Goal: Task Accomplishment & Management: Use online tool/utility

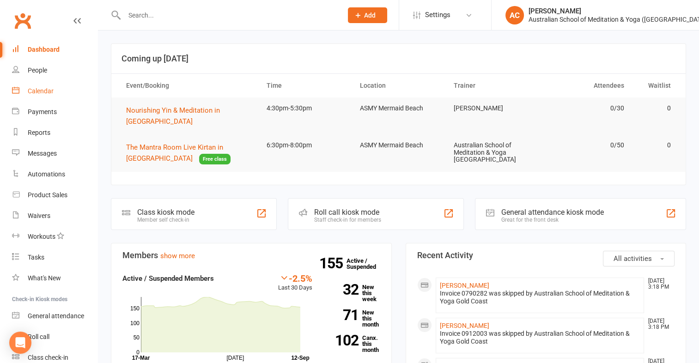
click at [44, 88] on div "Calendar" at bounding box center [41, 90] width 26 height 7
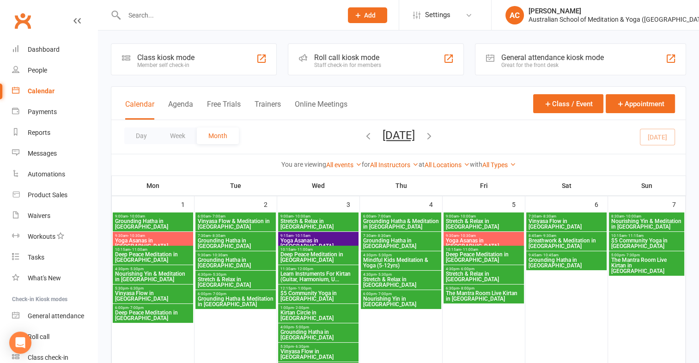
click at [491, 274] on span "Stretch & Relax in [GEOGRAPHIC_DATA]" at bounding box center [483, 276] width 77 height 11
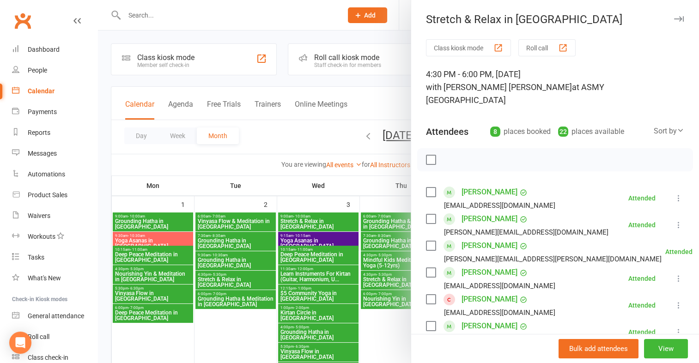
click at [396, 339] on div at bounding box center [398, 181] width 601 height 363
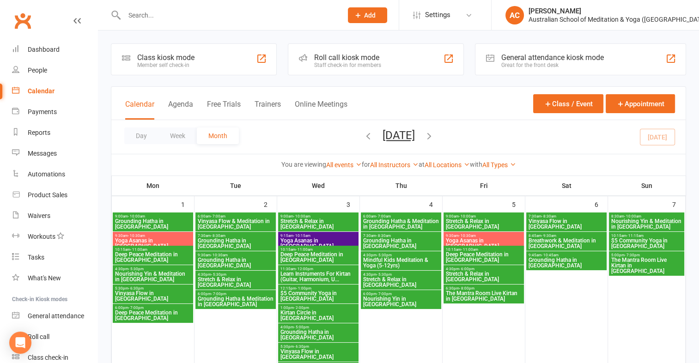
click at [474, 277] on span "Stretch & Relax in [GEOGRAPHIC_DATA]" at bounding box center [483, 276] width 77 height 11
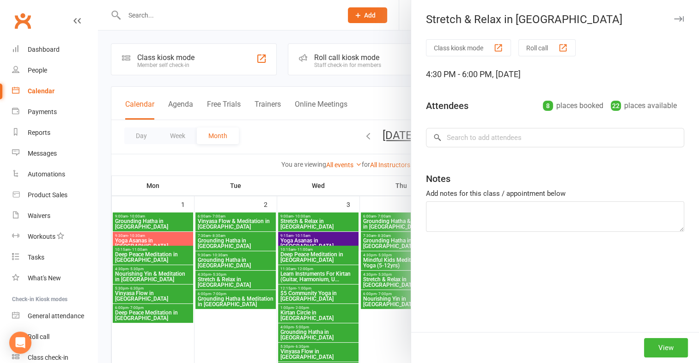
click at [474, 0] on div "Stretch & Relax in Mermaid Beach Class kiosk mode Roll call 4:30 PM - 6:00 PM, …" at bounding box center [398, 0] width 601 height 0
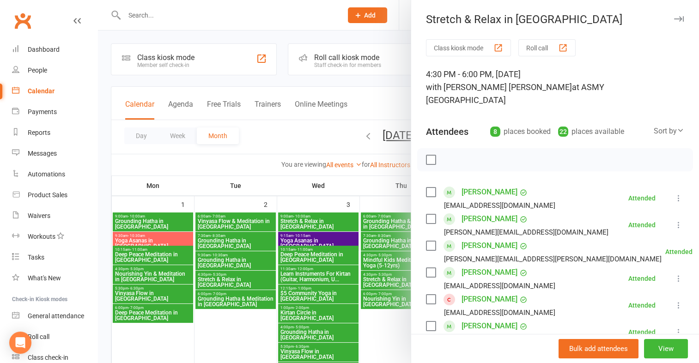
click at [495, 47] on div "button" at bounding box center [498, 48] width 10 height 10
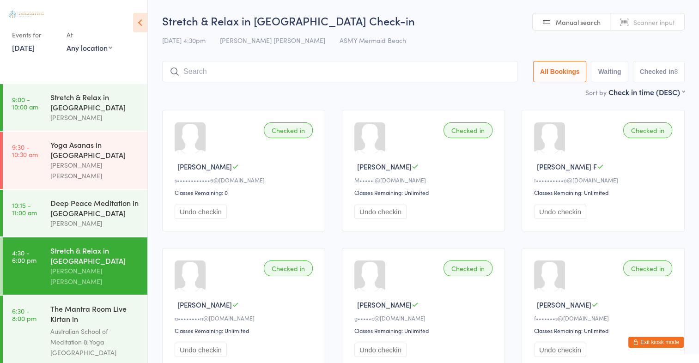
click at [432, 78] on input "search" at bounding box center [340, 71] width 356 height 21
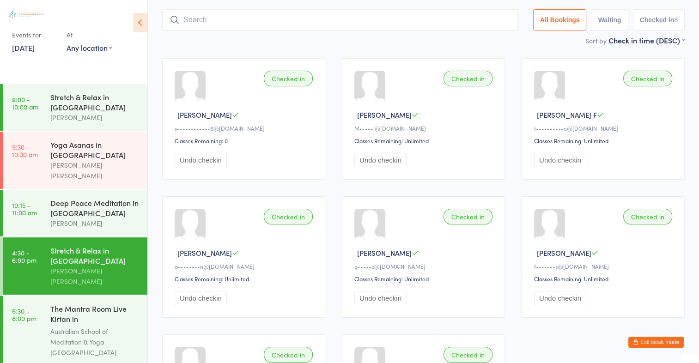
scroll to position [61, 0]
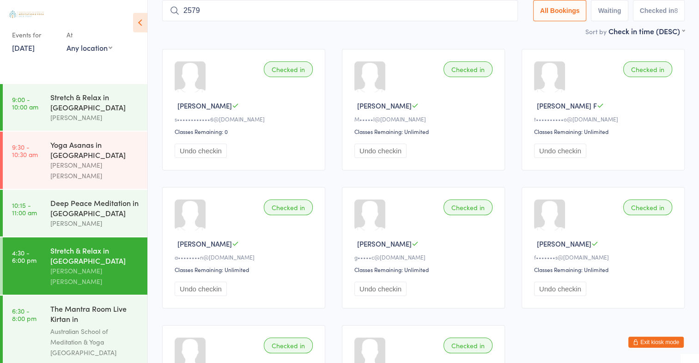
type input "2579"
click at [481, 30] on button "Drop in" at bounding box center [490, 30] width 37 height 13
type input "2543"
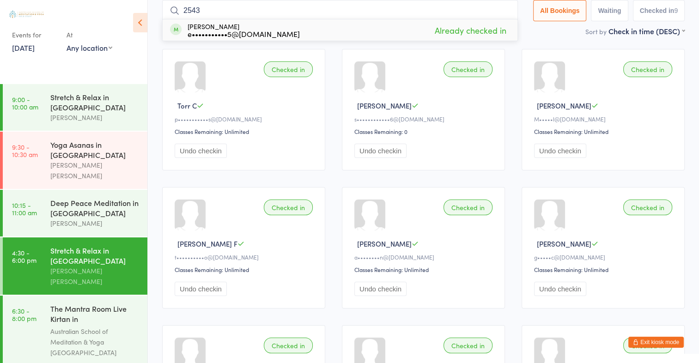
click at [476, 36] on span "Already checked in" at bounding box center [470, 30] width 76 height 16
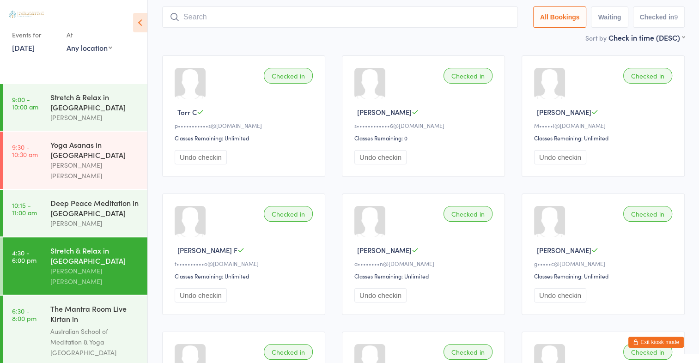
scroll to position [52, 0]
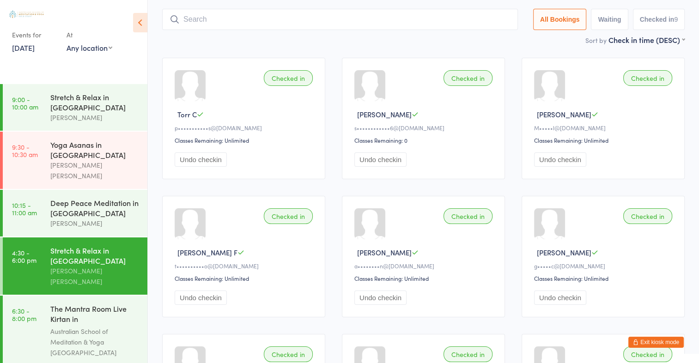
click at [332, 19] on input "search" at bounding box center [340, 19] width 356 height 21
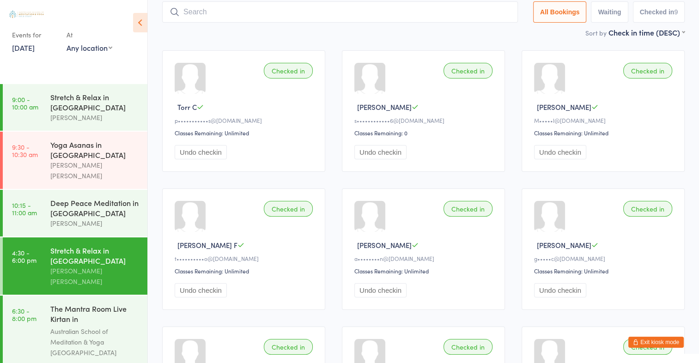
scroll to position [61, 0]
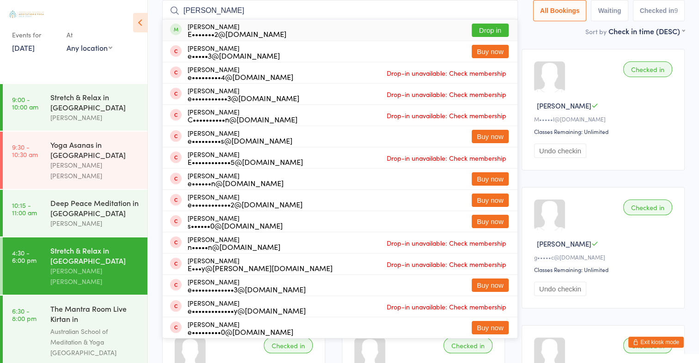
click at [384, 6] on input "emily" at bounding box center [340, 10] width 356 height 21
type input "e"
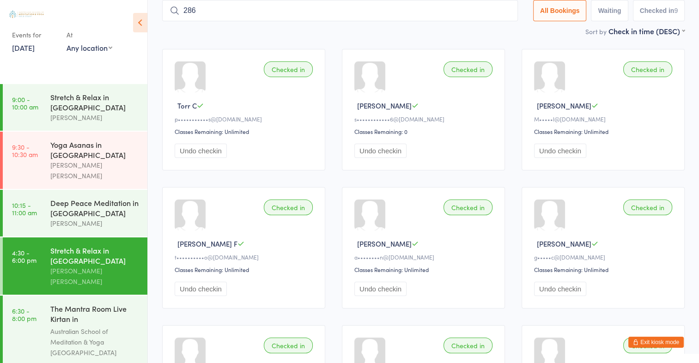
type input "2863"
click at [473, 30] on button "Drop in" at bounding box center [490, 30] width 37 height 13
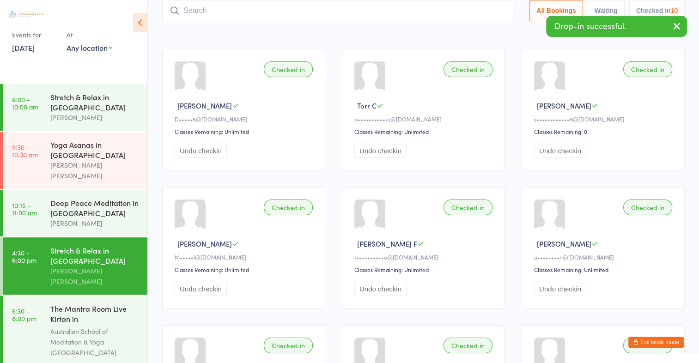
click at [277, 16] on input "search" at bounding box center [338, 10] width 352 height 21
type input "1605"
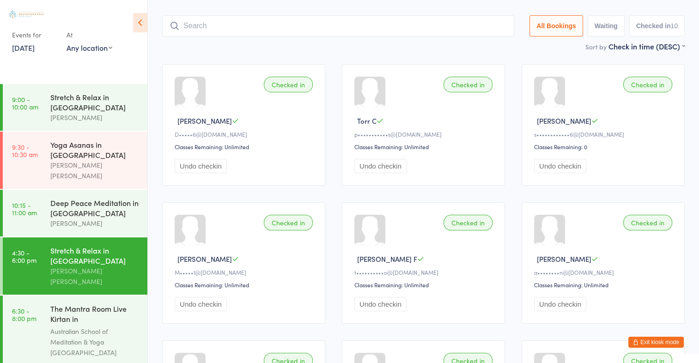
scroll to position [36, 0]
